Goal: Information Seeking & Learning: Learn about a topic

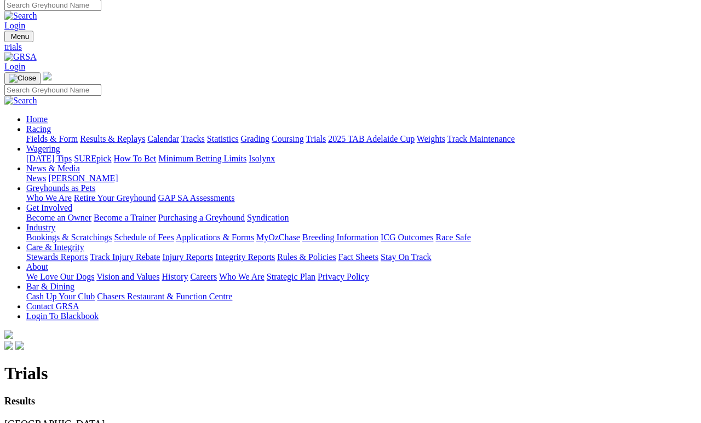
scroll to position [5, 0]
click at [145, 134] on link "Results & Replays" at bounding box center [112, 138] width 65 height 9
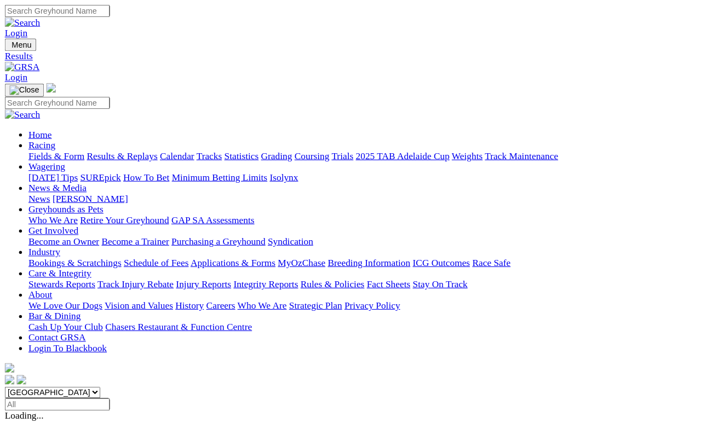
scroll to position [5, 0]
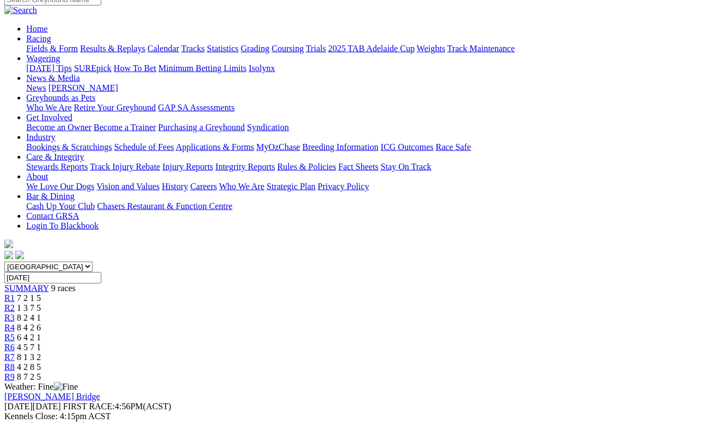
scroll to position [95, 0]
click at [15, 363] on span "R8" at bounding box center [9, 367] width 10 height 9
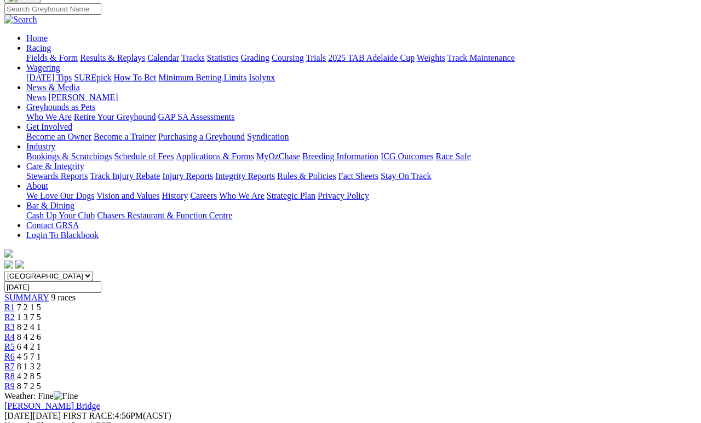
scroll to position [76, 0]
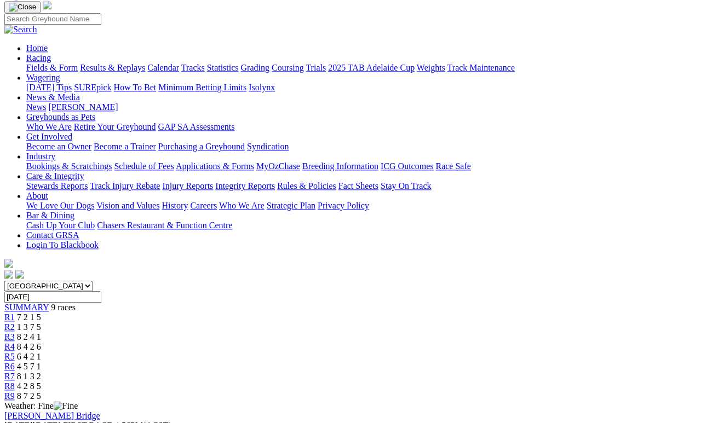
click at [15, 372] on link "R7" at bounding box center [9, 376] width 10 height 9
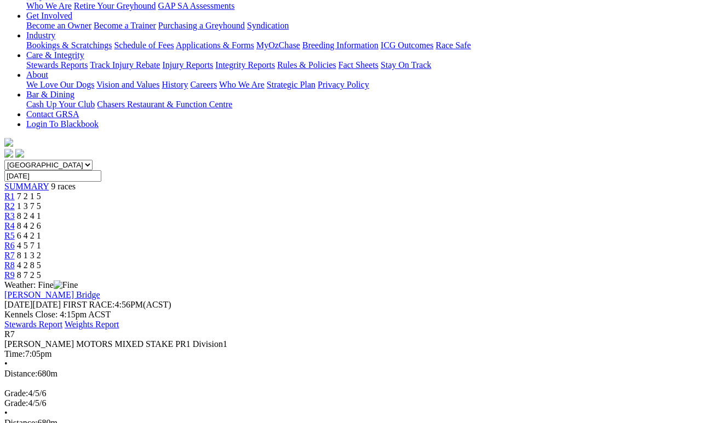
scroll to position [200, 0]
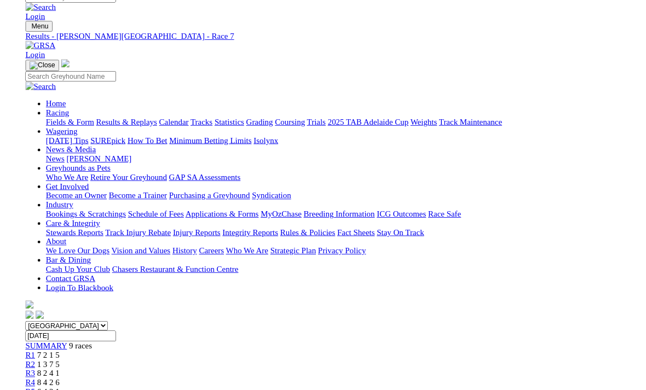
scroll to position [0, 0]
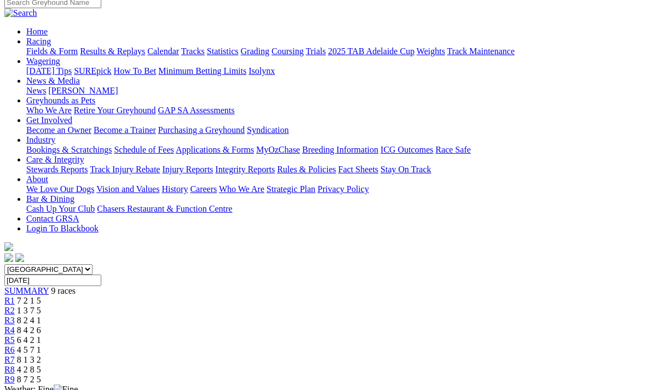
scroll to position [103, 0]
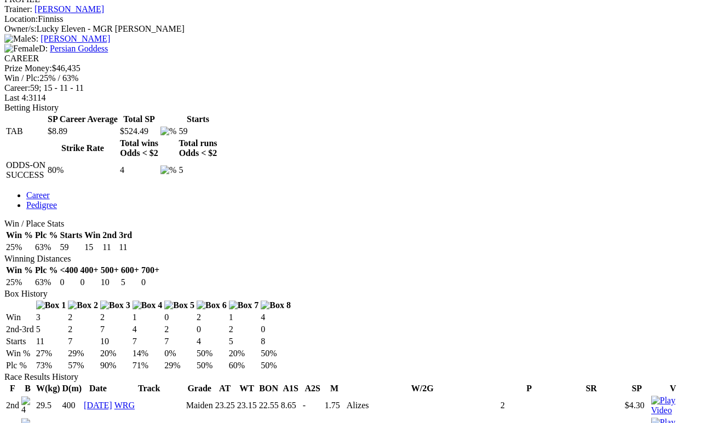
scroll to position [422, 0]
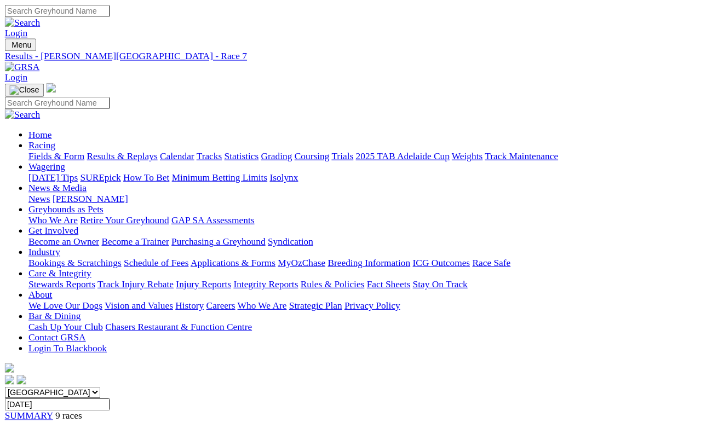
scroll to position [143, 0]
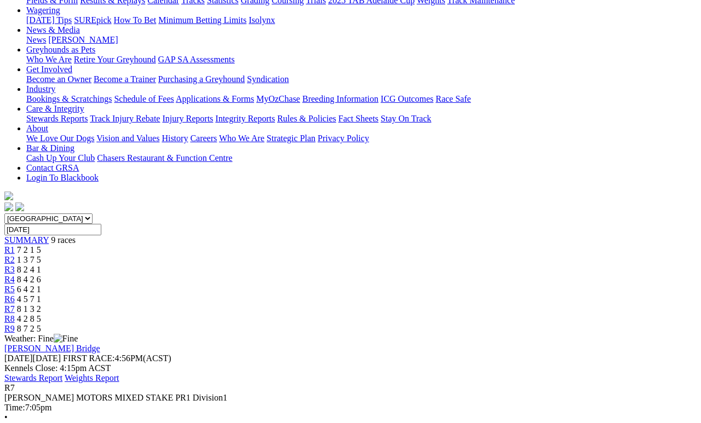
click at [41, 295] on span "4 5 7 1" at bounding box center [29, 299] width 24 height 9
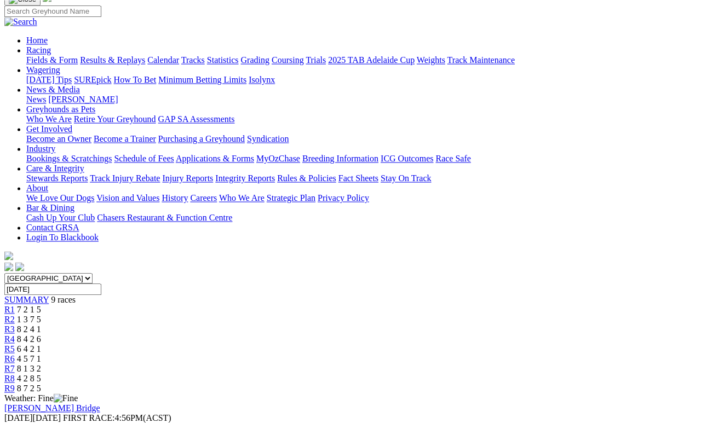
scroll to position [83, 0]
click at [15, 345] on link "R5" at bounding box center [9, 349] width 10 height 9
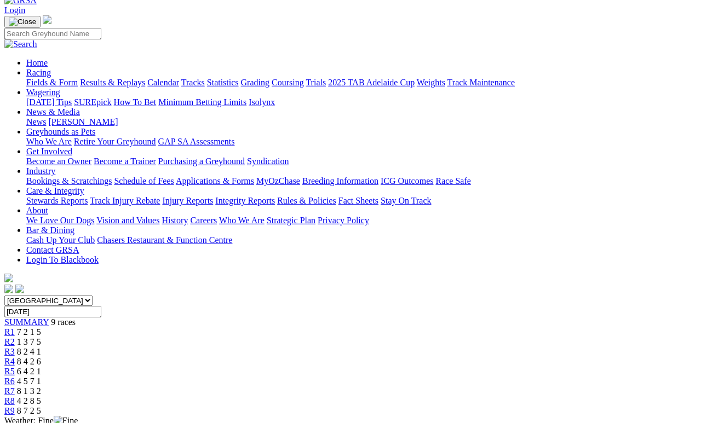
scroll to position [55, 0]
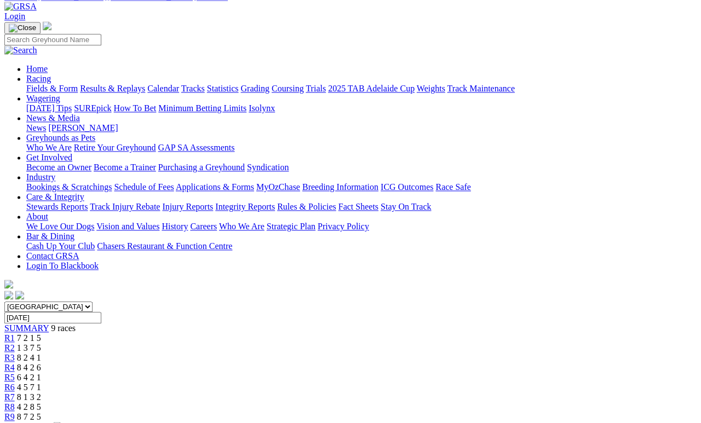
click at [41, 363] on span "8 4 2 6" at bounding box center [29, 367] width 24 height 9
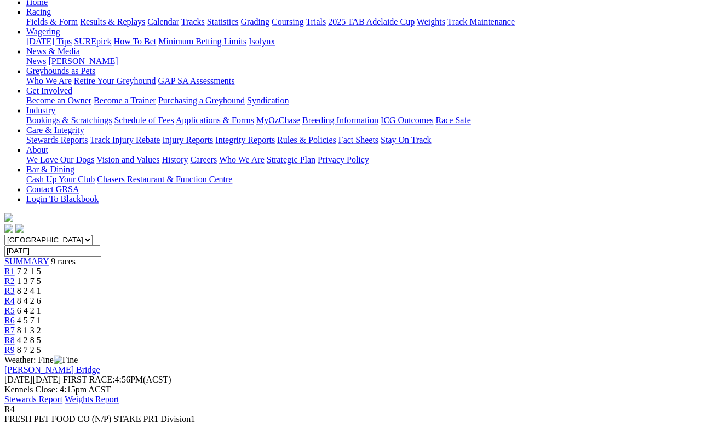
scroll to position [124, 0]
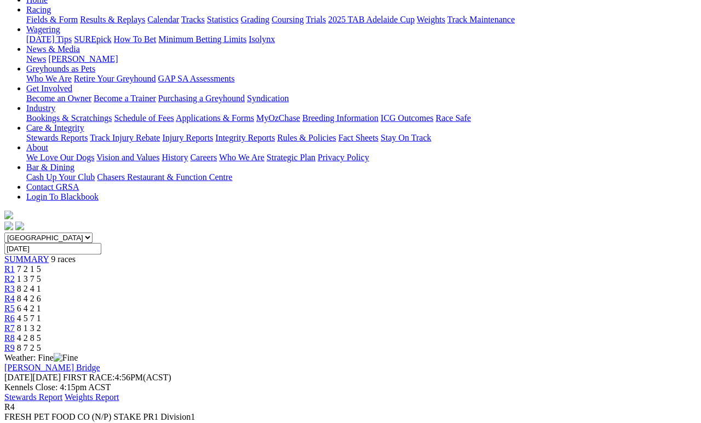
click at [15, 284] on link "R3" at bounding box center [9, 288] width 10 height 9
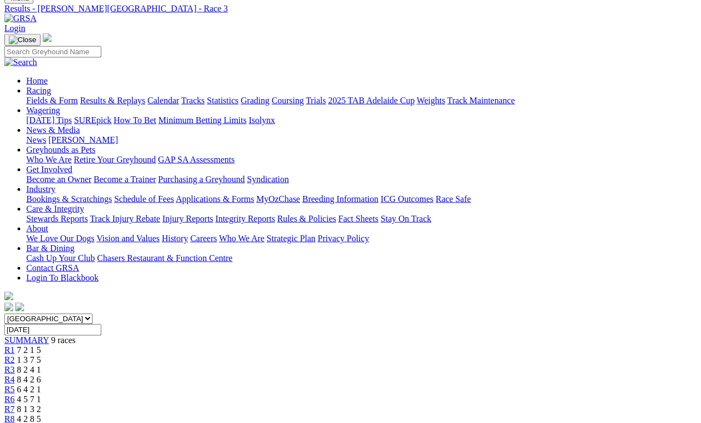
scroll to position [41, 0]
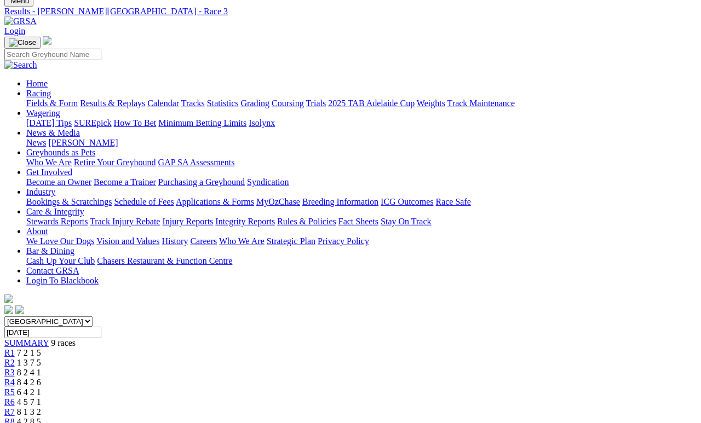
click at [41, 358] on span "1 3 7 5" at bounding box center [29, 362] width 24 height 9
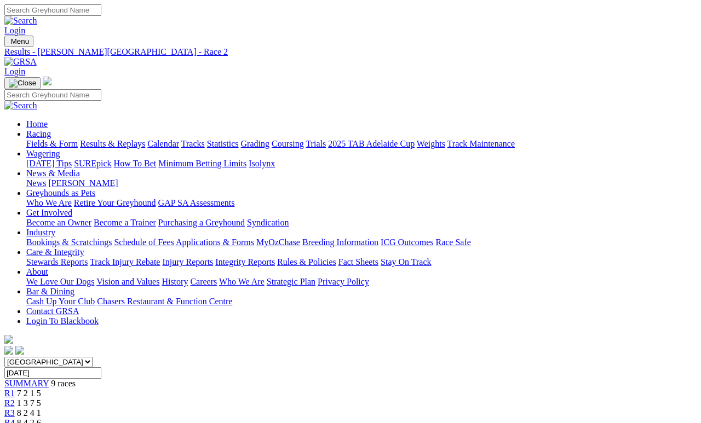
click at [15, 389] on link "R1" at bounding box center [9, 393] width 10 height 9
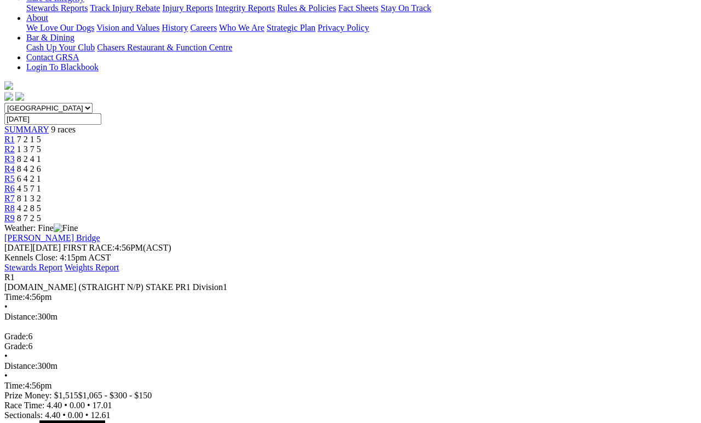
scroll to position [285, 0]
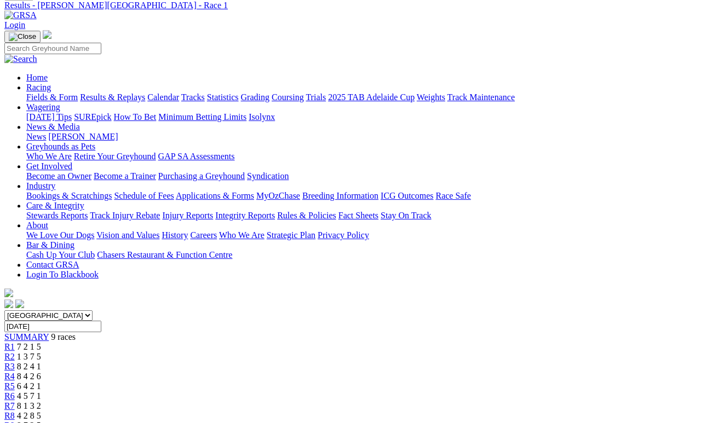
scroll to position [0, 0]
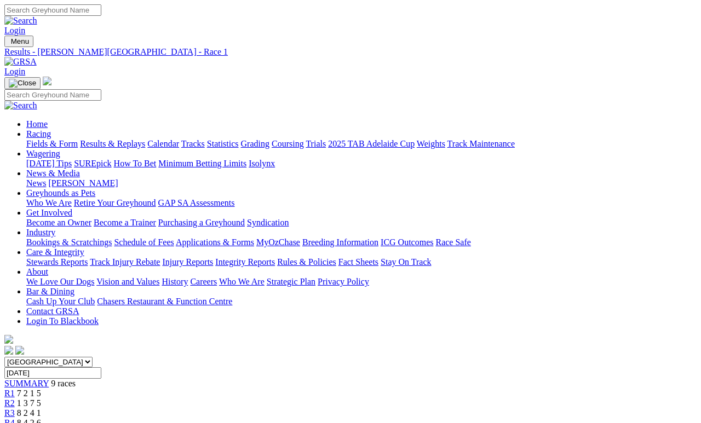
click at [39, 139] on link "Fields & Form" at bounding box center [51, 143] width 51 height 9
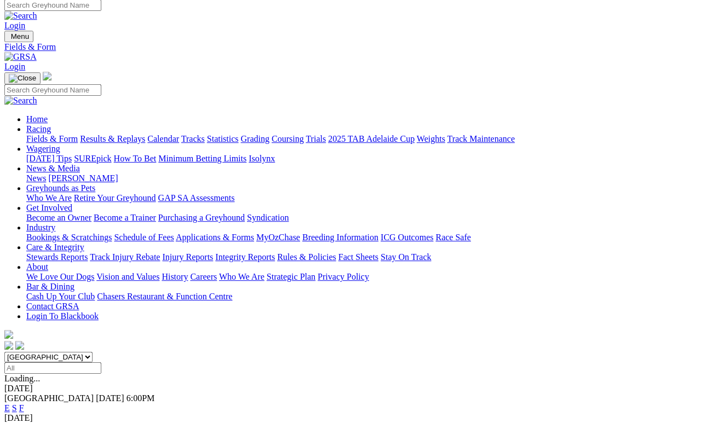
scroll to position [5, 0]
click at [24, 404] on link "F" at bounding box center [21, 408] width 5 height 9
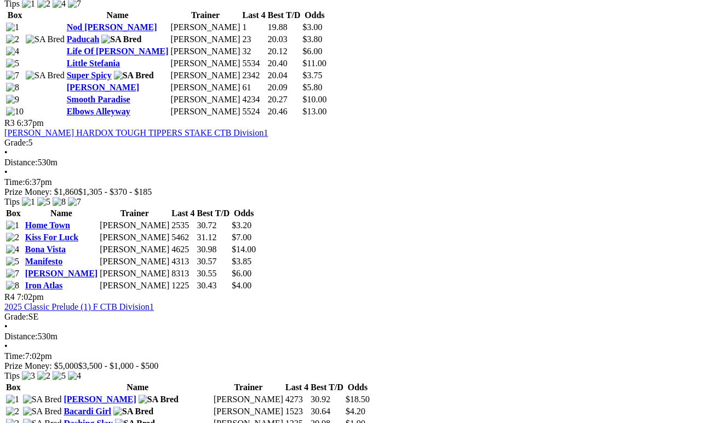
scroll to position [824, 39]
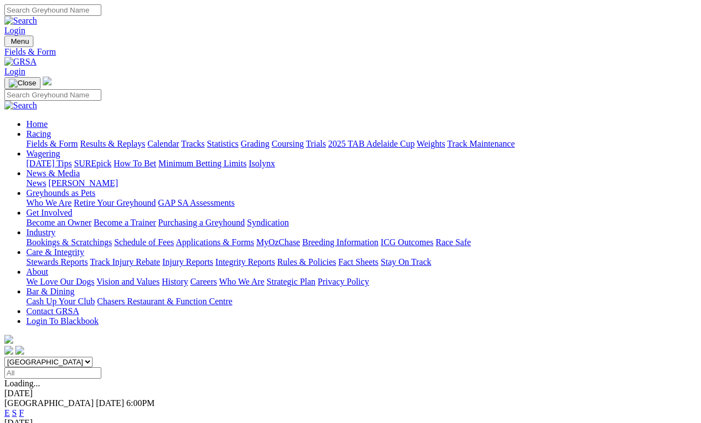
scroll to position [16, 0]
